Goal: Information Seeking & Learning: Learn about a topic

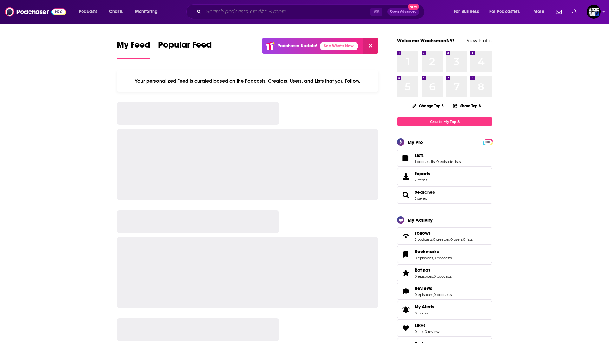
click at [243, 10] on input "Search podcasts, credits, & more..." at bounding box center [287, 12] width 167 height 10
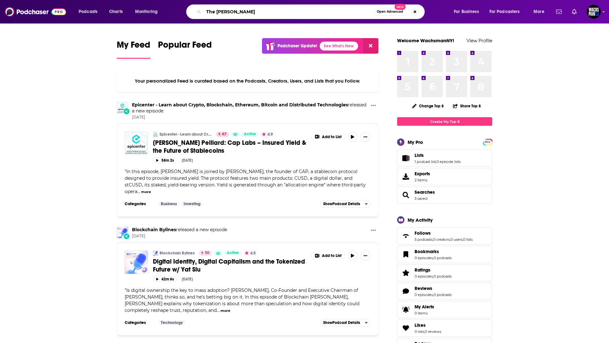
type input "The [PERSON_NAME]"
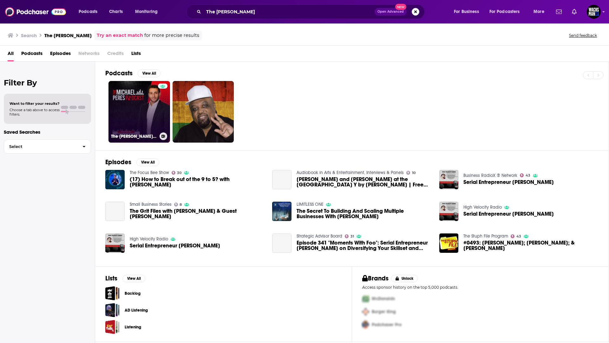
click at [126, 107] on link "The [PERSON_NAME] Podcast" at bounding box center [140, 112] width 62 height 62
